Goal: Information Seeking & Learning: Learn about a topic

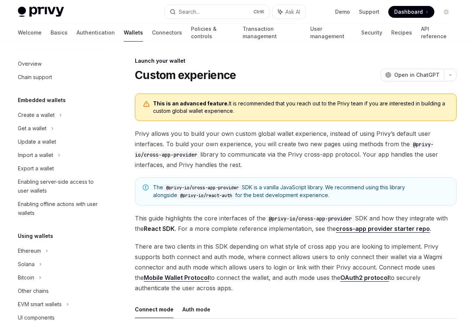
scroll to position [340, 0]
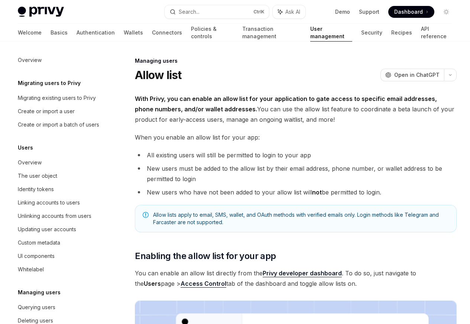
scroll to position [105, 0]
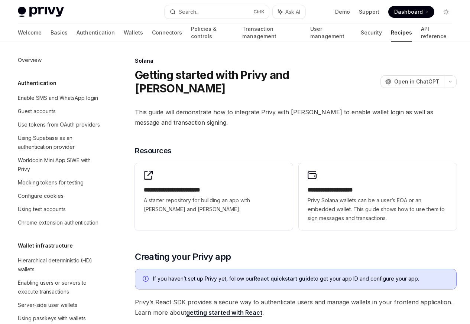
scroll to position [1140, 0]
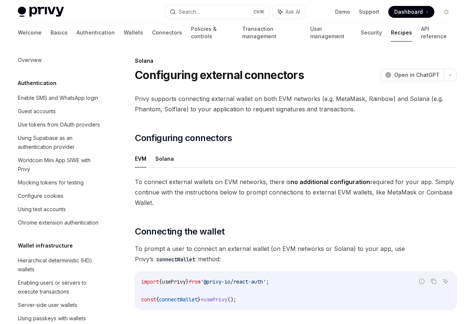
scroll to position [1189, 0]
